Goal: Task Accomplishment & Management: Manage account settings

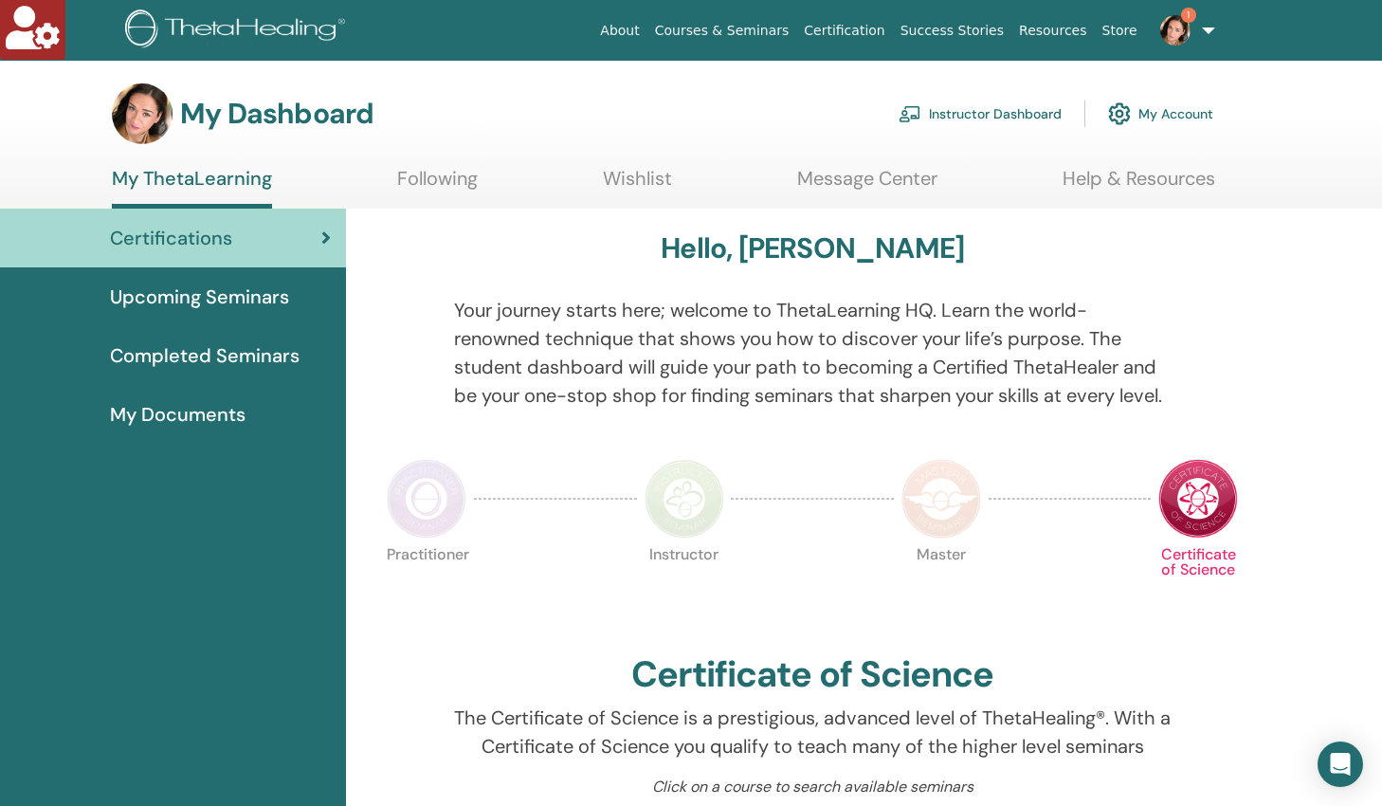
click at [986, 118] on link "Instructor Dashboard" at bounding box center [979, 114] width 163 height 42
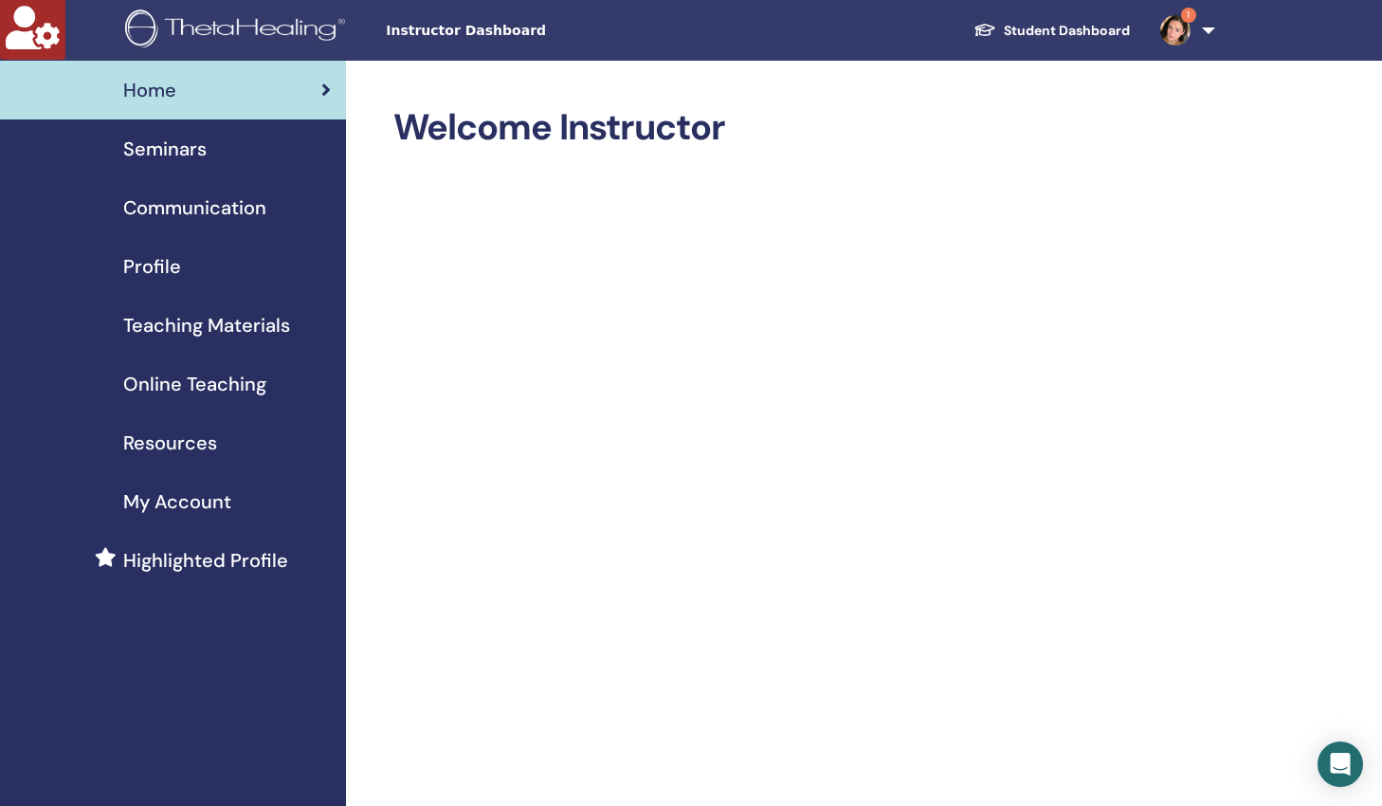
click at [187, 157] on span "Seminars" at bounding box center [164, 149] width 83 height 28
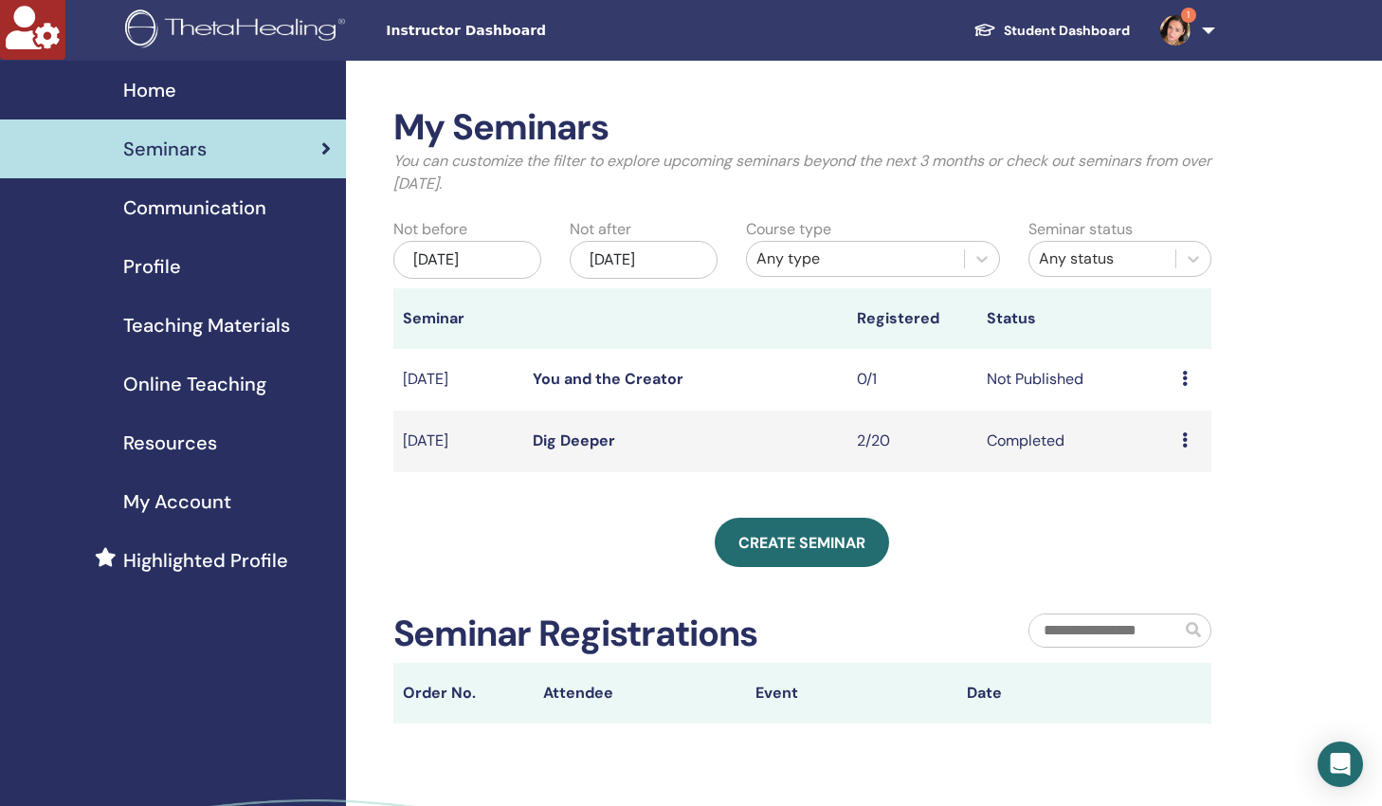
click at [569, 377] on link "You and the Creator" at bounding box center [608, 379] width 151 height 20
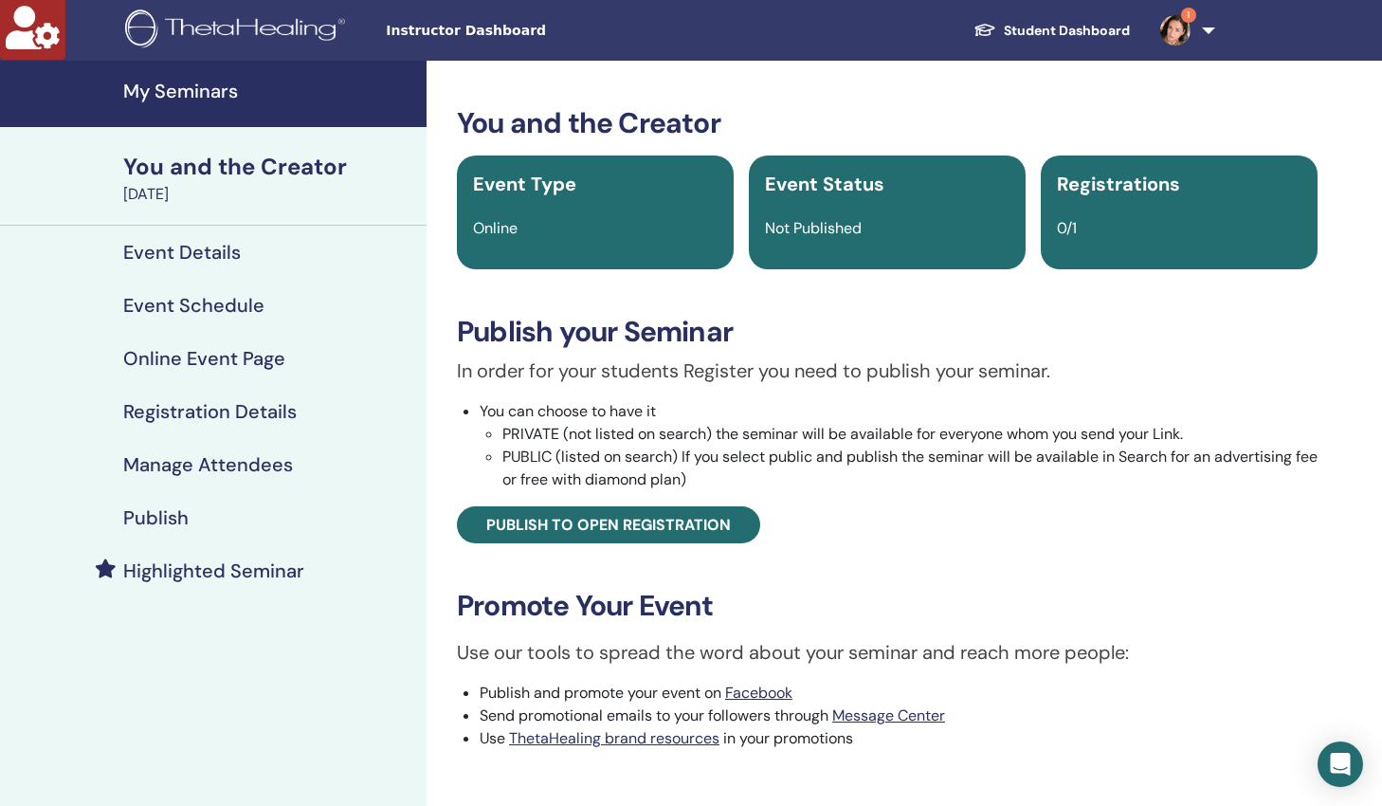
click at [174, 514] on h4 "Publish" at bounding box center [155, 517] width 65 height 23
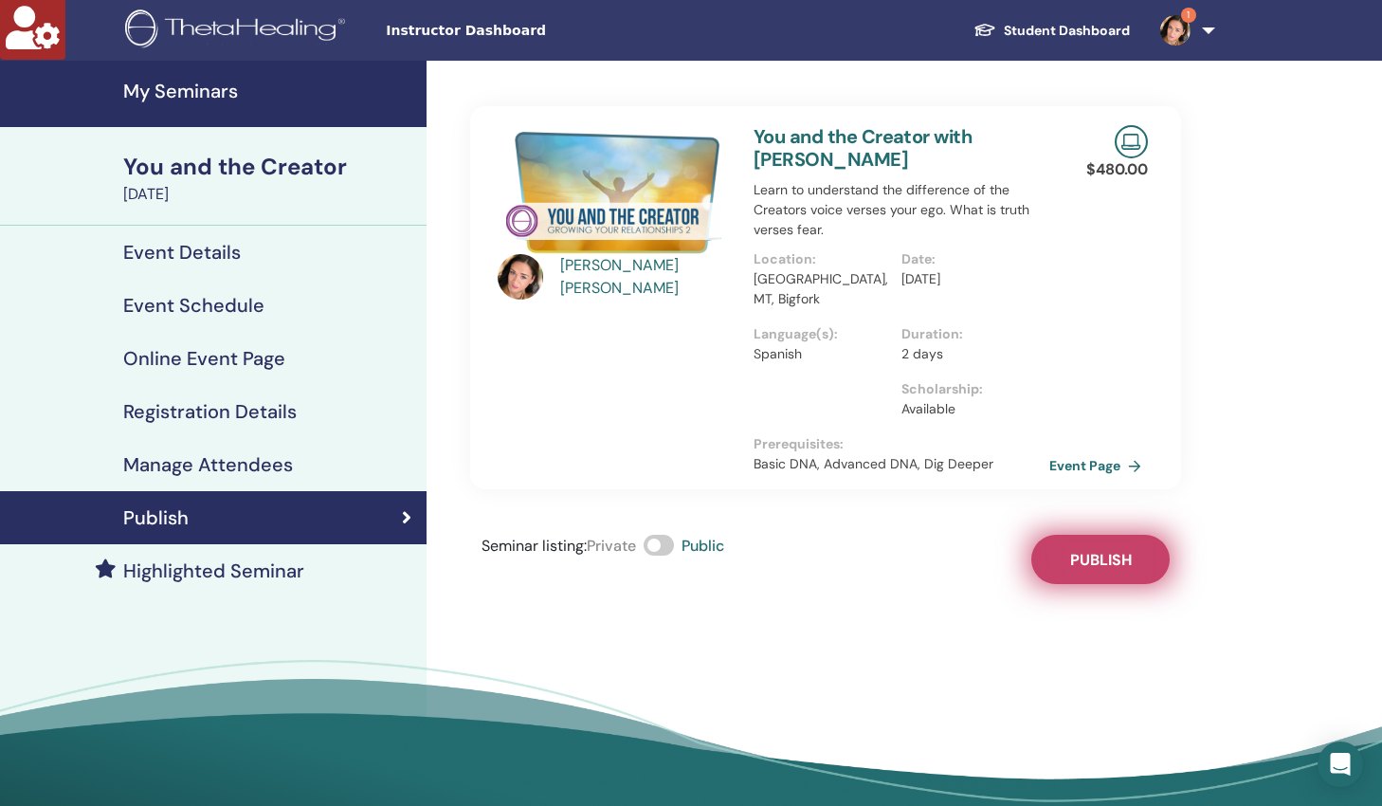
click at [1106, 550] on span "Publish" at bounding box center [1101, 560] width 62 height 20
click at [181, 166] on div "You and the Creator" at bounding box center [269, 167] width 292 height 32
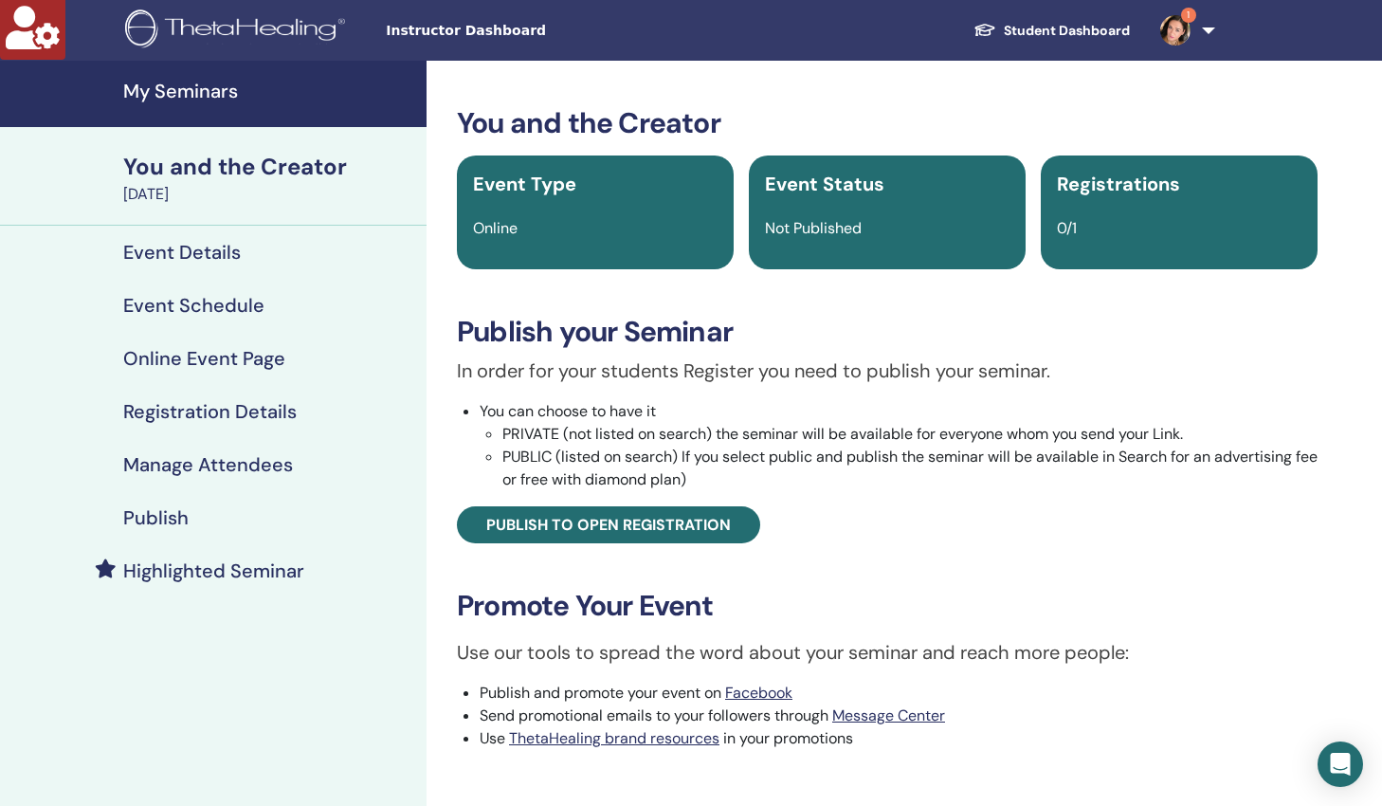
click at [174, 84] on h4 "My Seminars" at bounding box center [269, 91] width 292 height 23
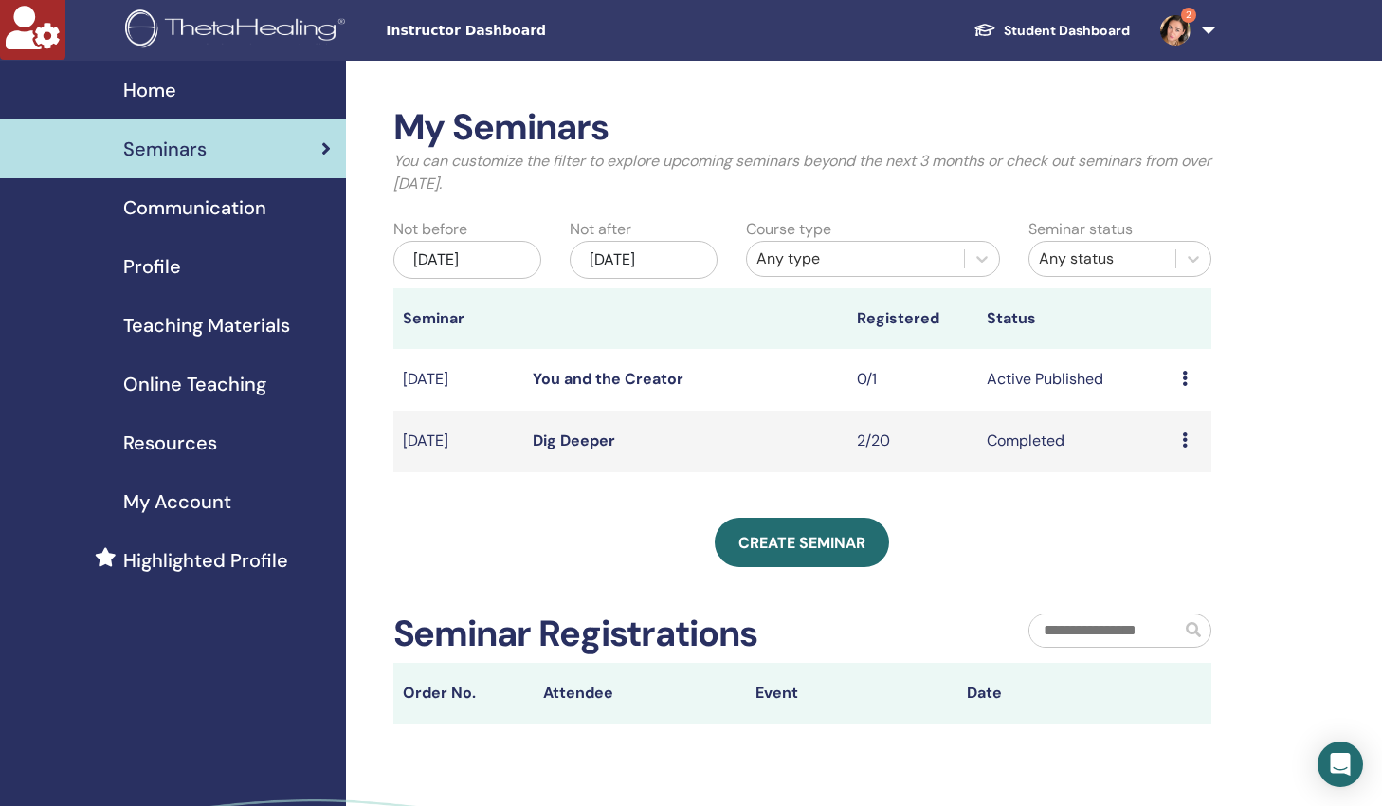
click at [577, 375] on link "You and the Creator" at bounding box center [608, 379] width 151 height 20
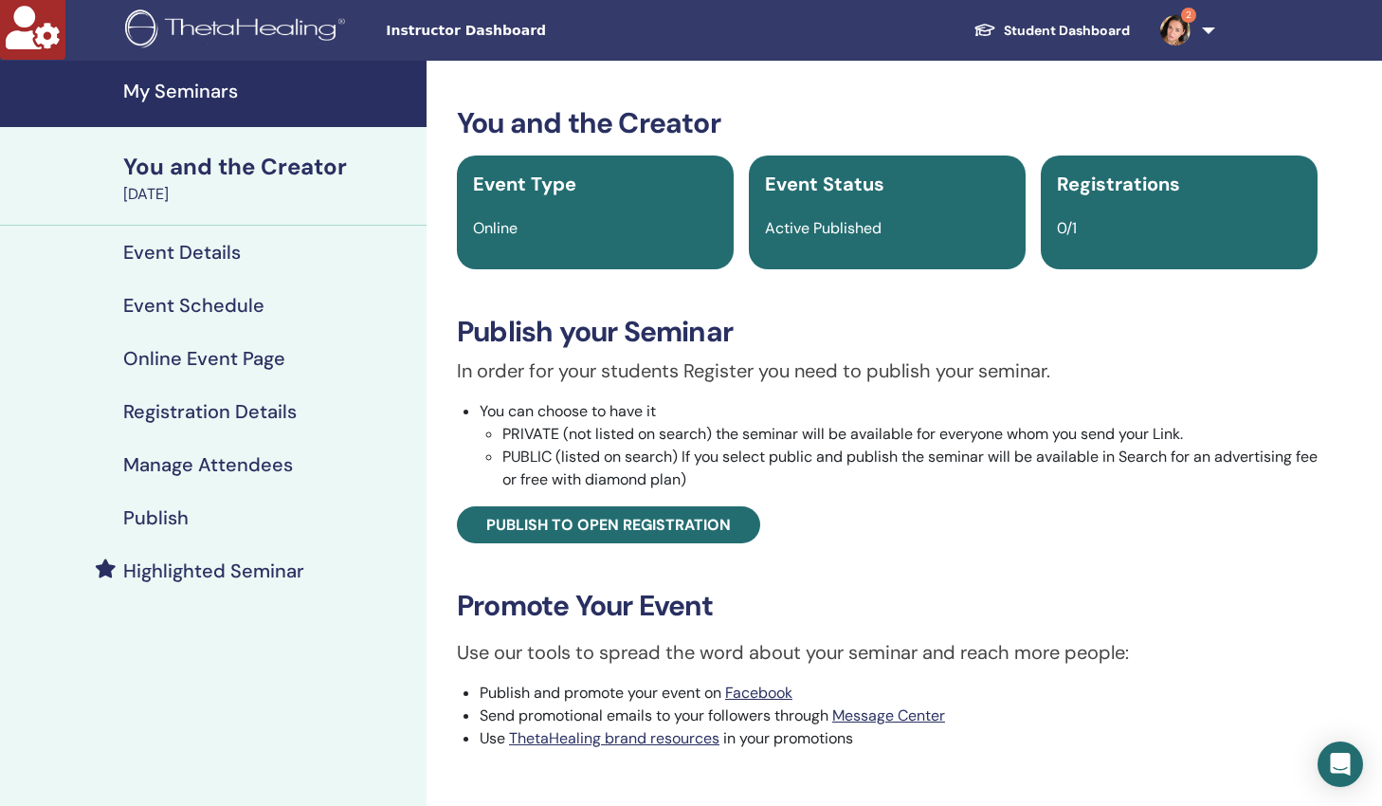
click at [208, 87] on h4 "My Seminars" at bounding box center [269, 91] width 292 height 23
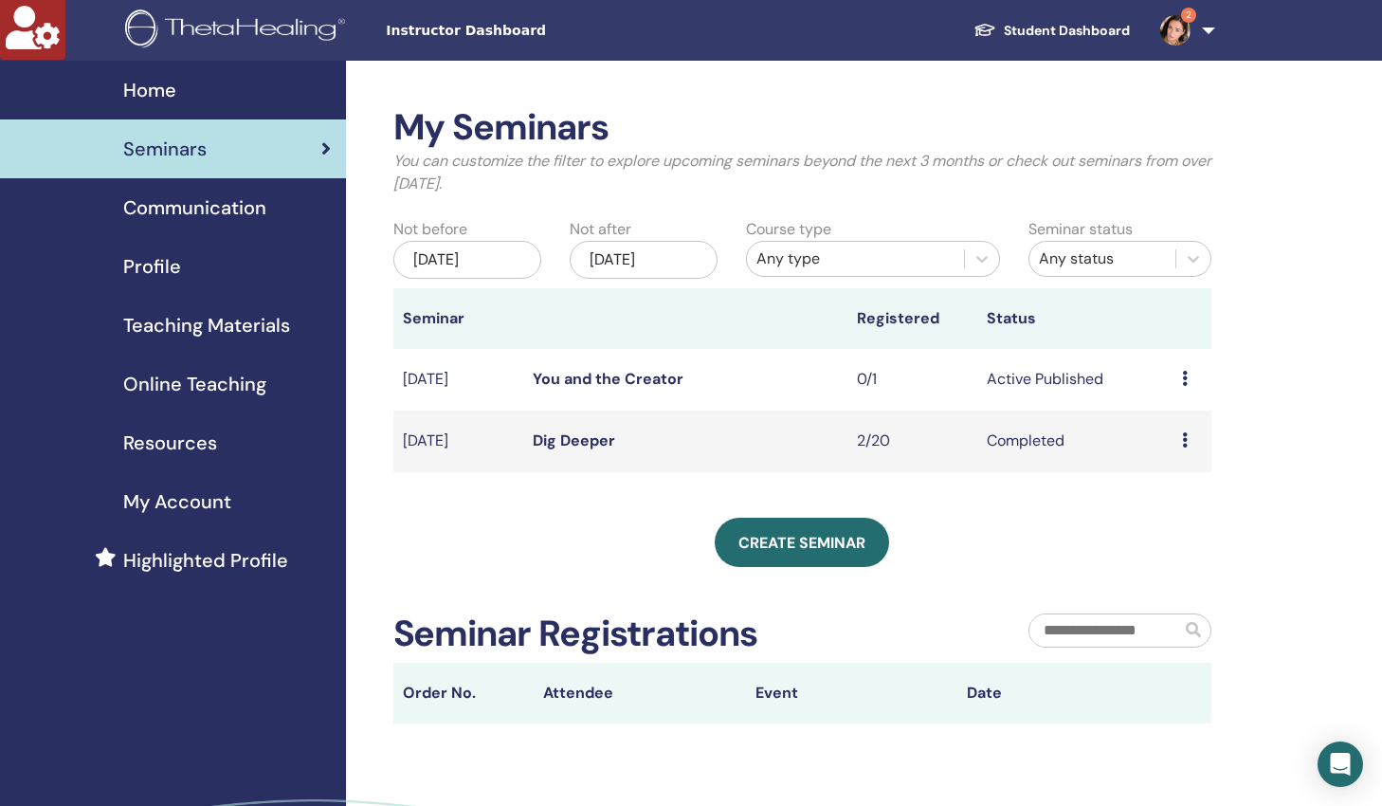
click at [575, 433] on link "Dig Deeper" at bounding box center [574, 440] width 82 height 20
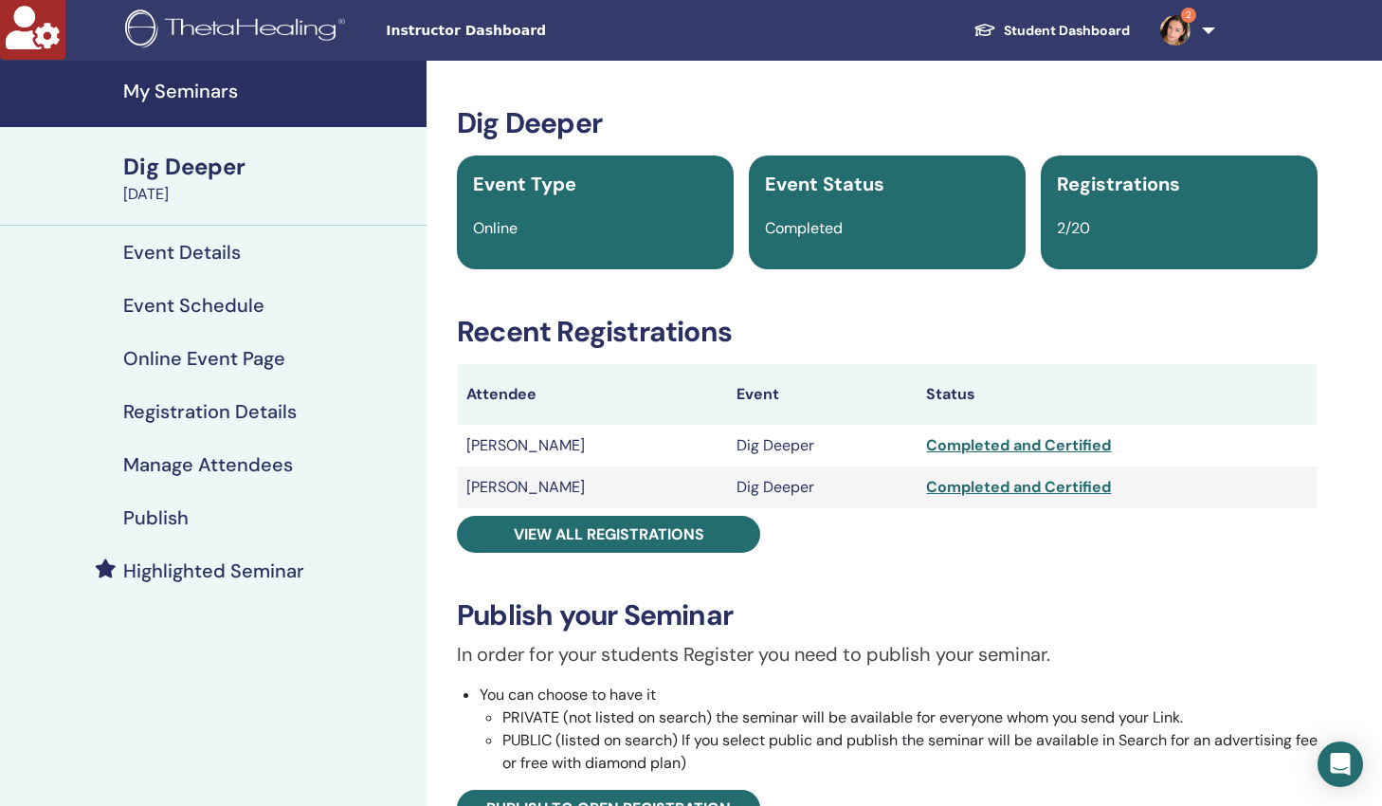
click at [179, 516] on h4 "Publish" at bounding box center [155, 517] width 65 height 23
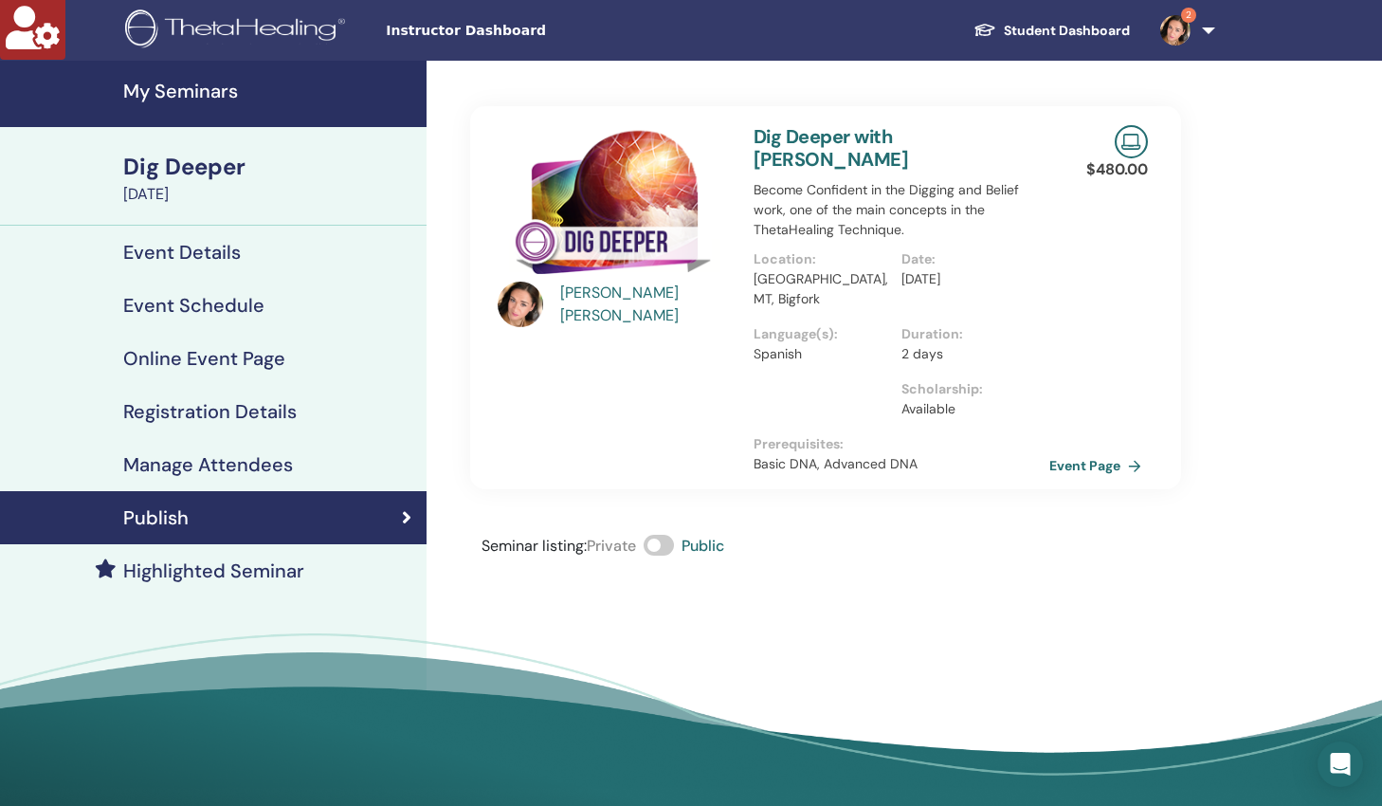
click at [189, 95] on h4 "My Seminars" at bounding box center [269, 91] width 292 height 23
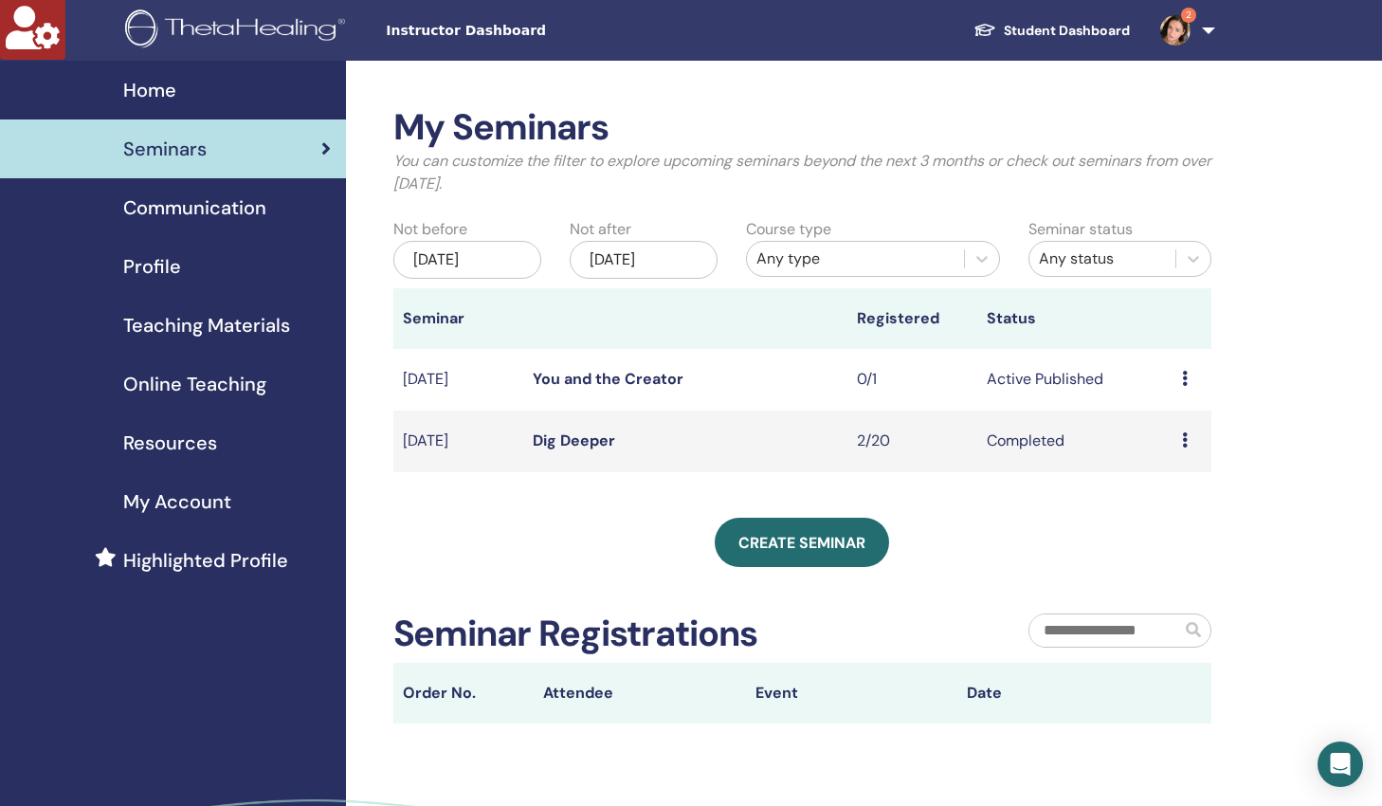
click at [572, 381] on link "You and the Creator" at bounding box center [608, 379] width 151 height 20
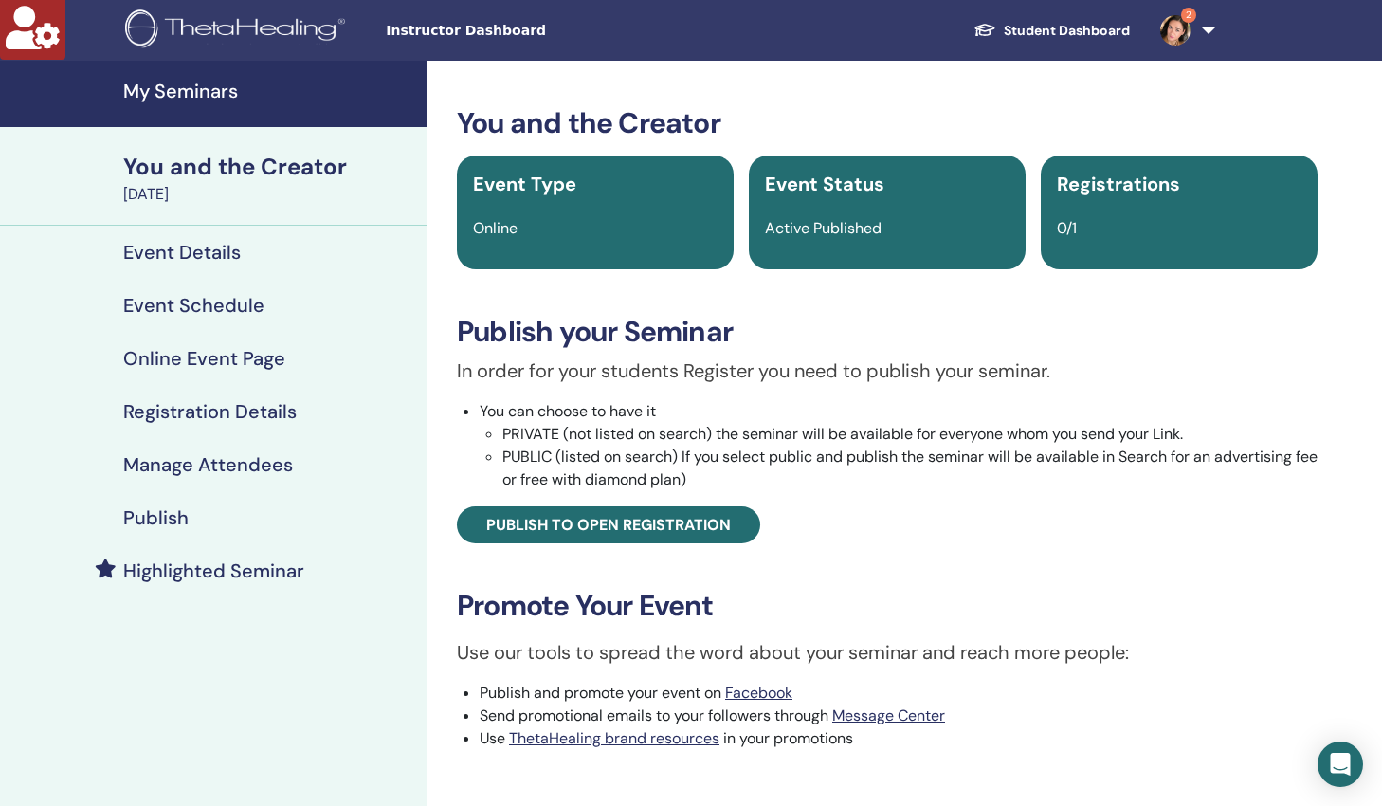
click at [167, 520] on h4 "Publish" at bounding box center [155, 517] width 65 height 23
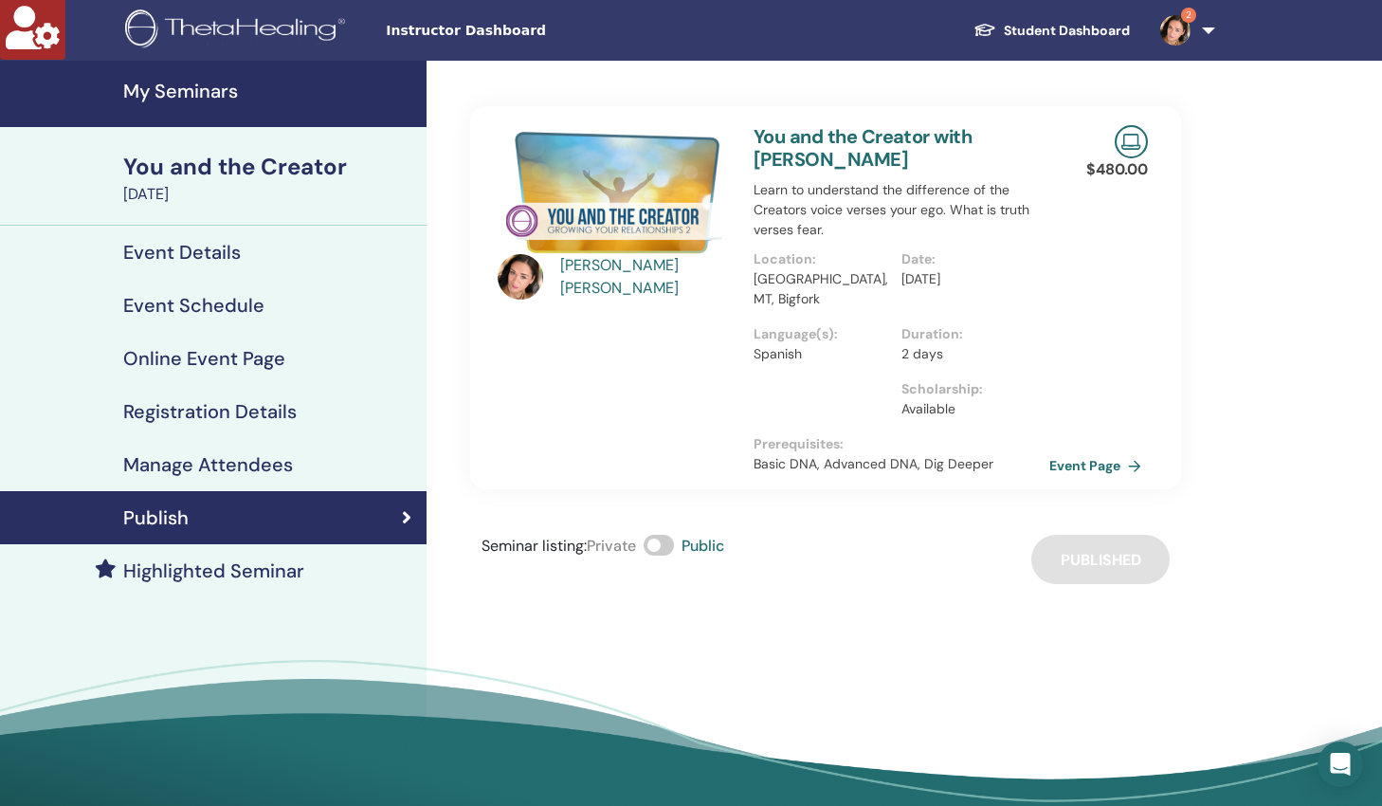
click at [204, 86] on h4 "My Seminars" at bounding box center [269, 91] width 292 height 23
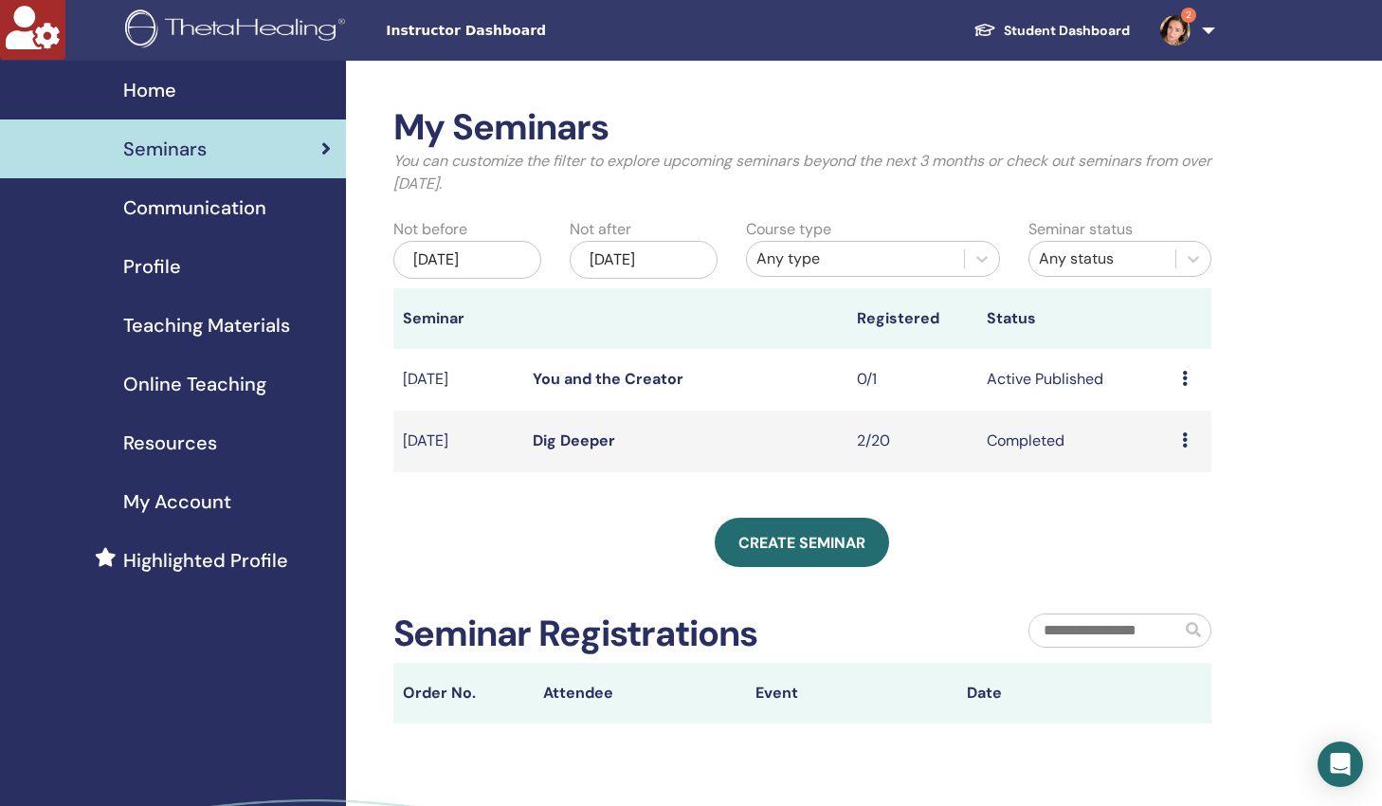
click at [162, 89] on span "Home" at bounding box center [149, 90] width 53 height 28
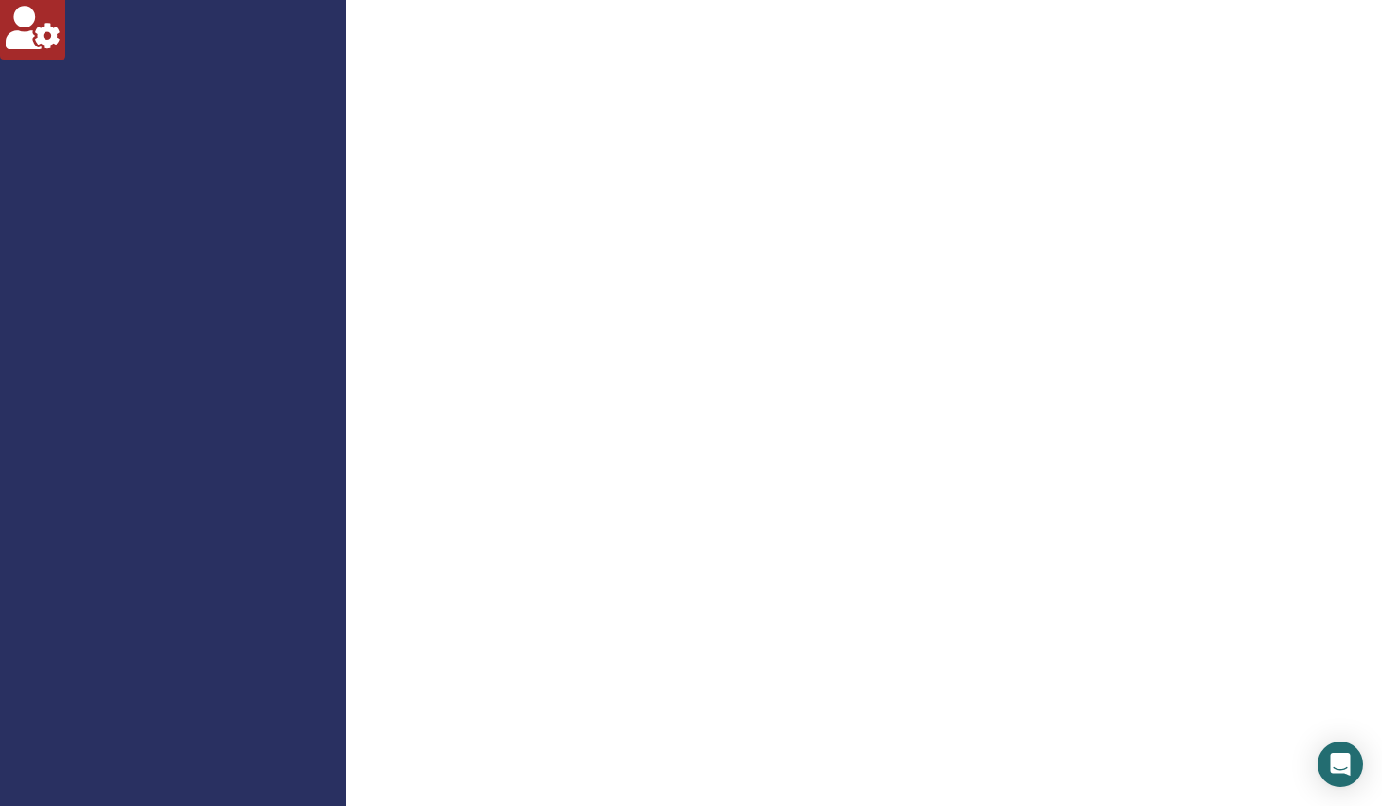
scroll to position [645, 0]
